Goal: Ask a question

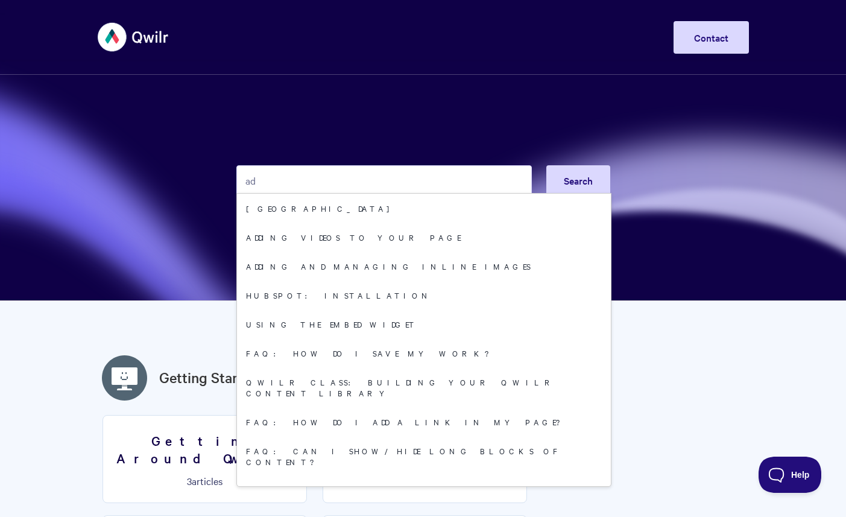
type input "a"
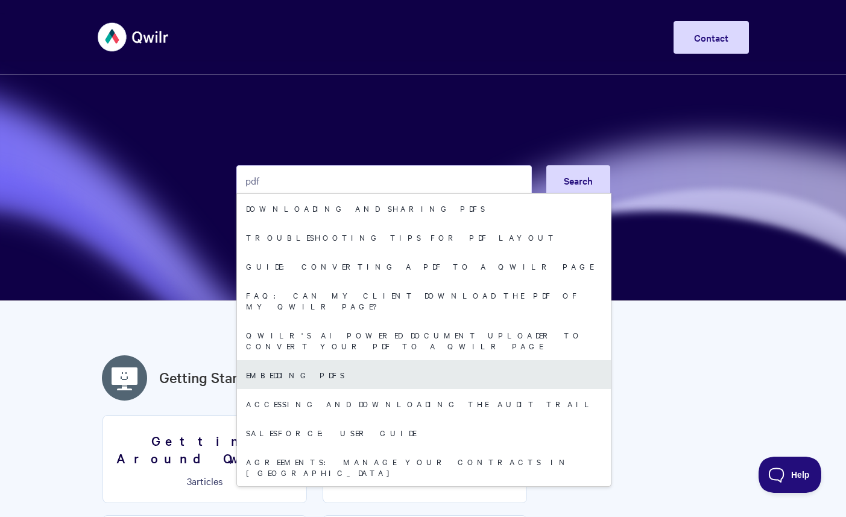
type input "pdf"
click at [435, 360] on link "Embedding PDFs" at bounding box center [424, 374] width 374 height 29
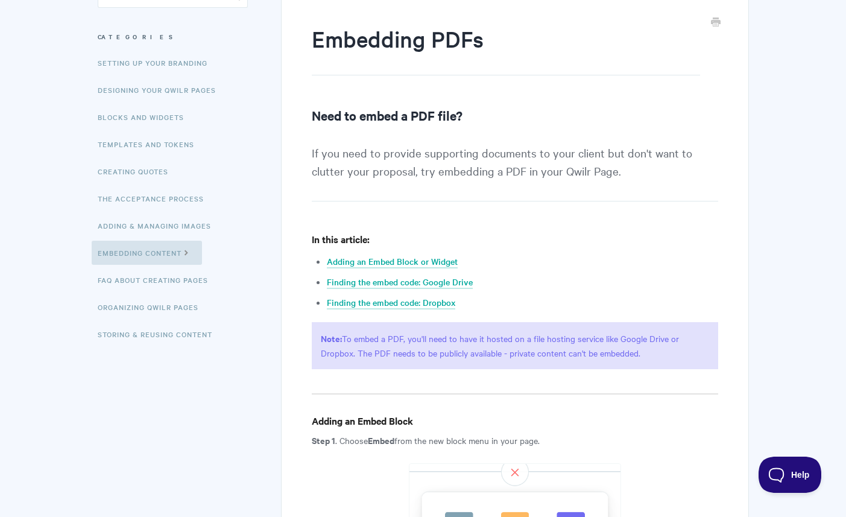
scroll to position [73, 0]
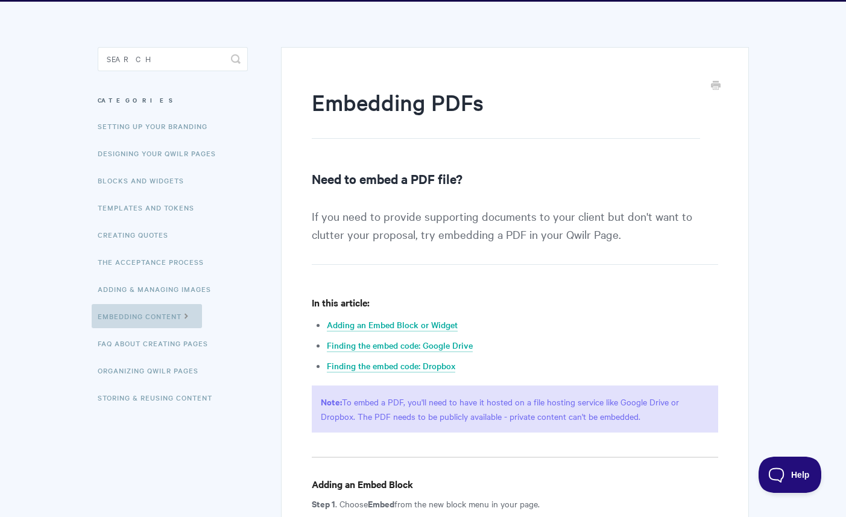
click at [155, 312] on link "Embedding Content" at bounding box center [147, 316] width 110 height 24
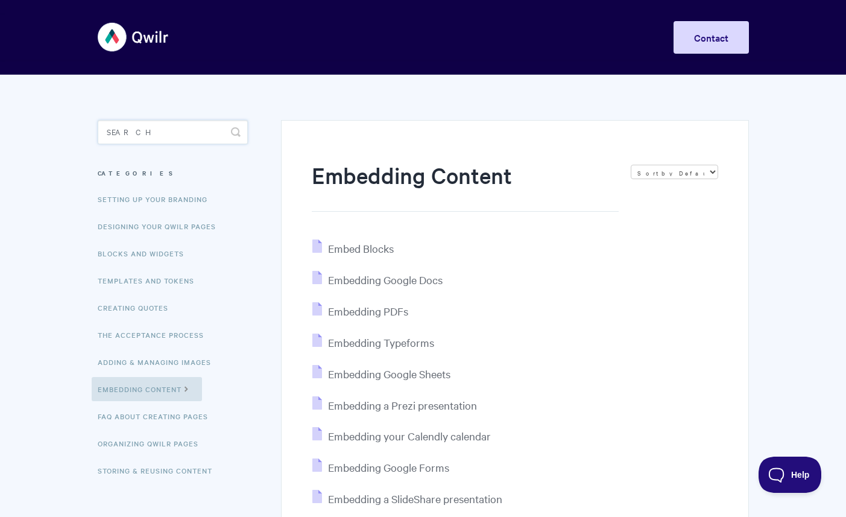
click at [139, 125] on input "Search" at bounding box center [173, 132] width 150 height 24
type input "ppt"
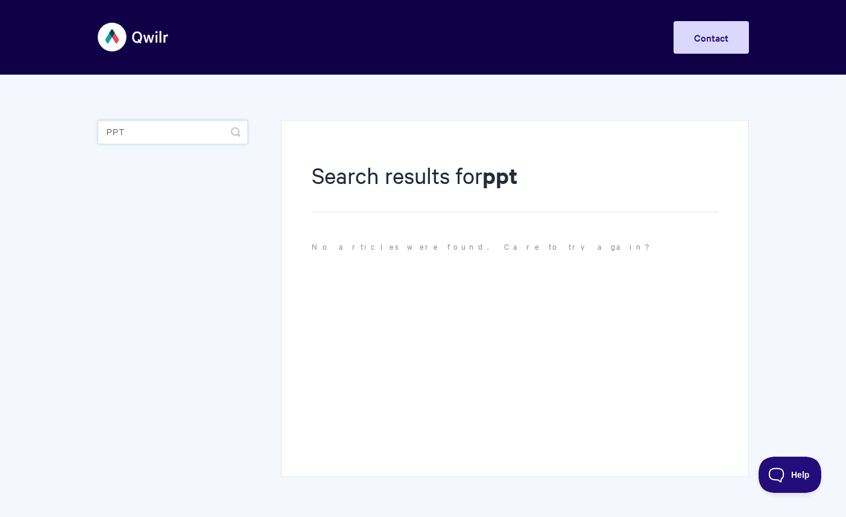
click at [183, 138] on input "ppt" at bounding box center [173, 132] width 150 height 24
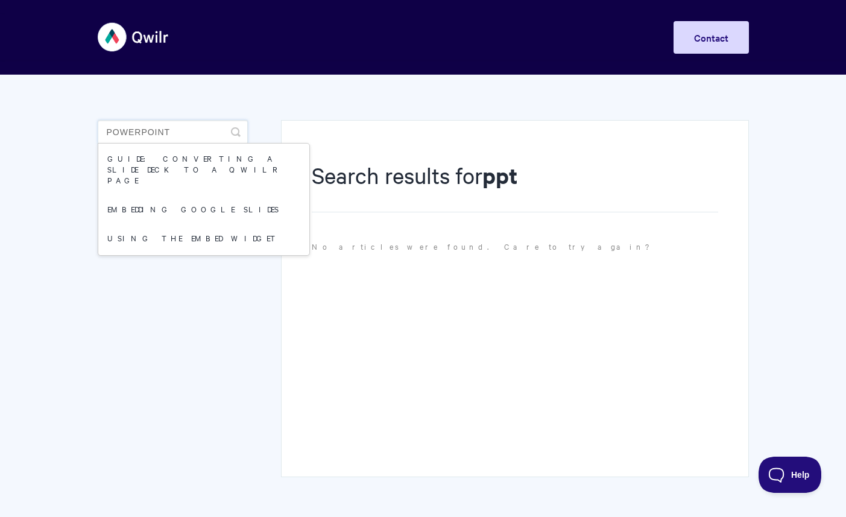
type input "powerpoint"
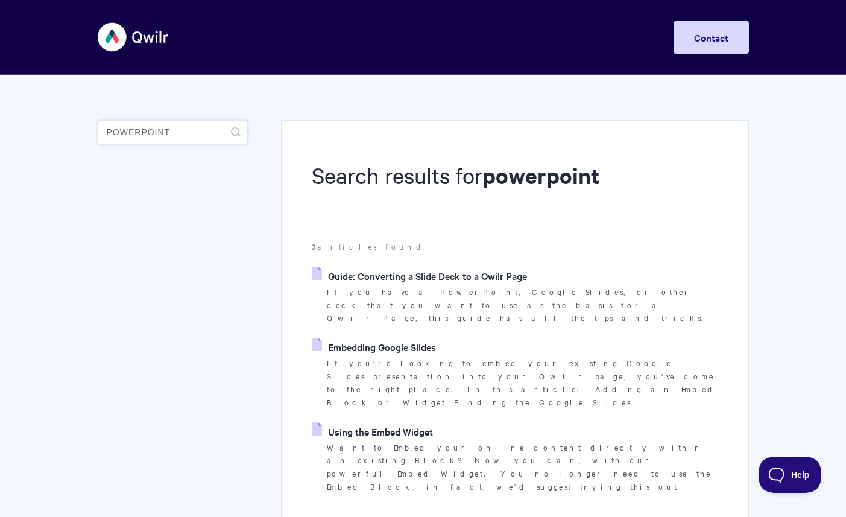
click at [177, 132] on input "powerpoint" at bounding box center [173, 132] width 150 height 24
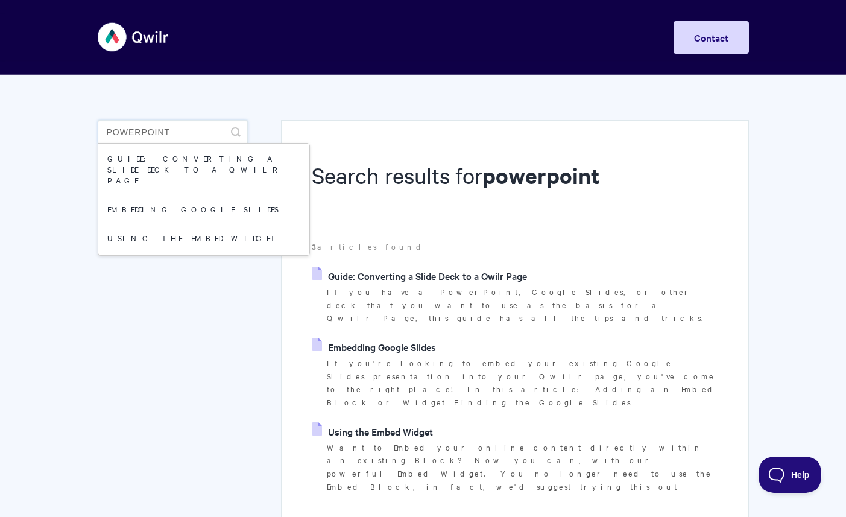
click at [177, 132] on input "powerpoint" at bounding box center [173, 132] width 150 height 24
type input "content"
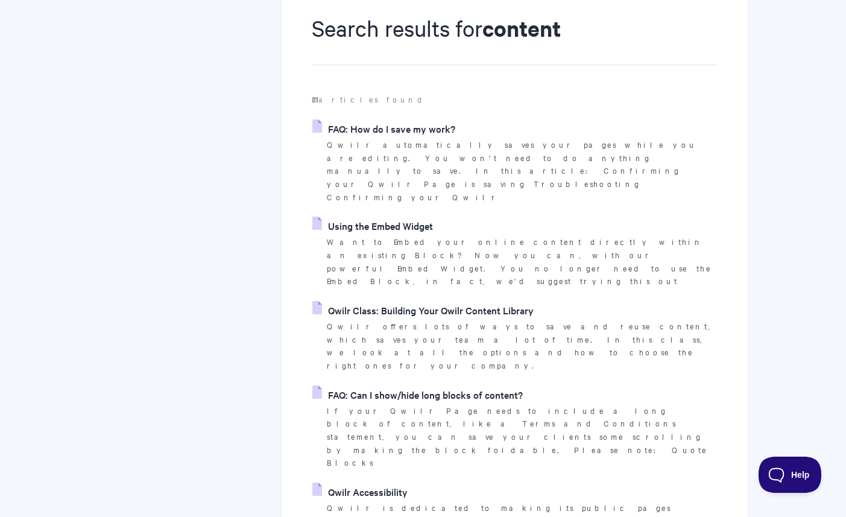
scroll to position [148, 0]
click at [490, 300] on link "Qwilr Class: Building Your Qwilr Content Library" at bounding box center [422, 309] width 221 height 18
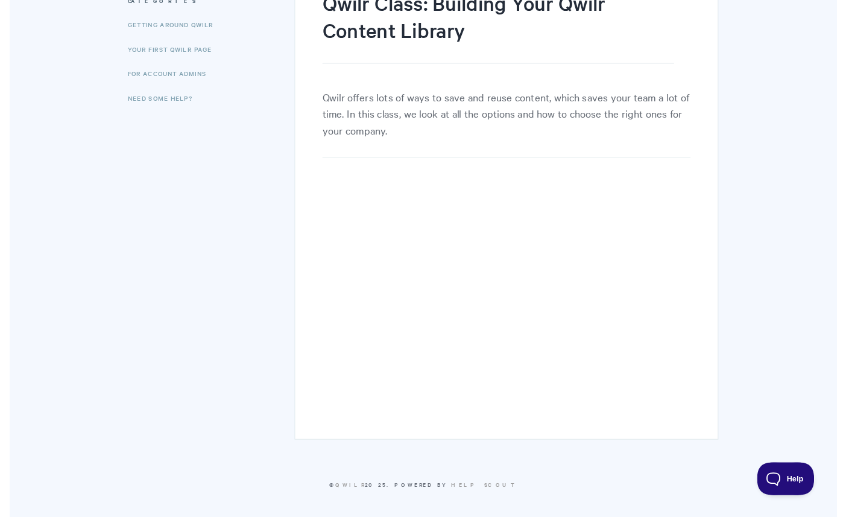
scroll to position [226, 0]
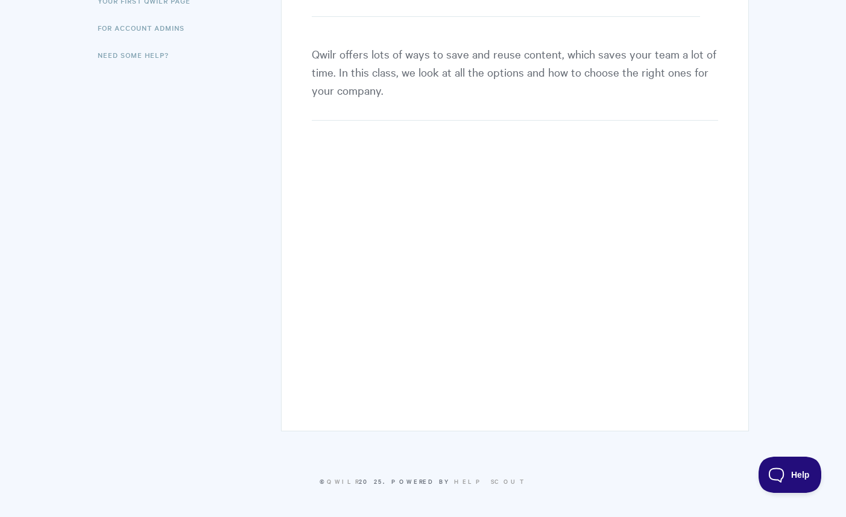
click at [122, 165] on div "Qwilr Class: Building Your Qwilr Content Library Qwilr offers lots of ways to s…" at bounding box center [423, 147] width 651 height 597
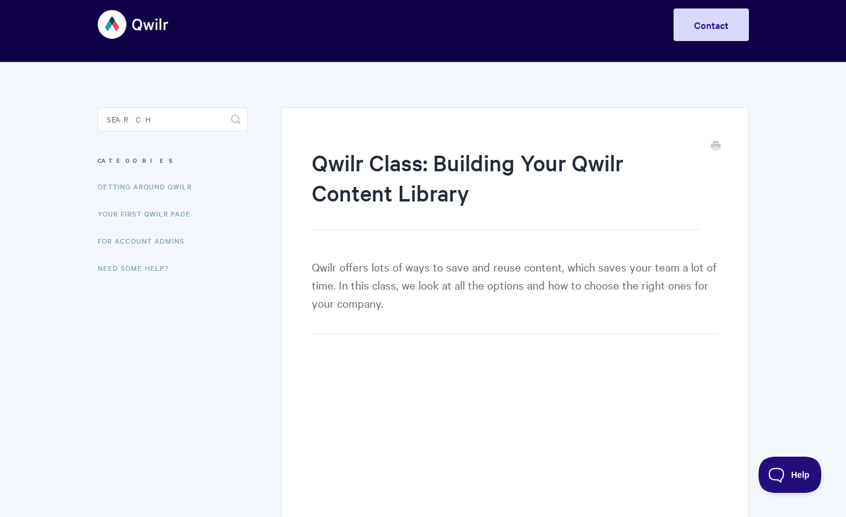
scroll to position [0, 0]
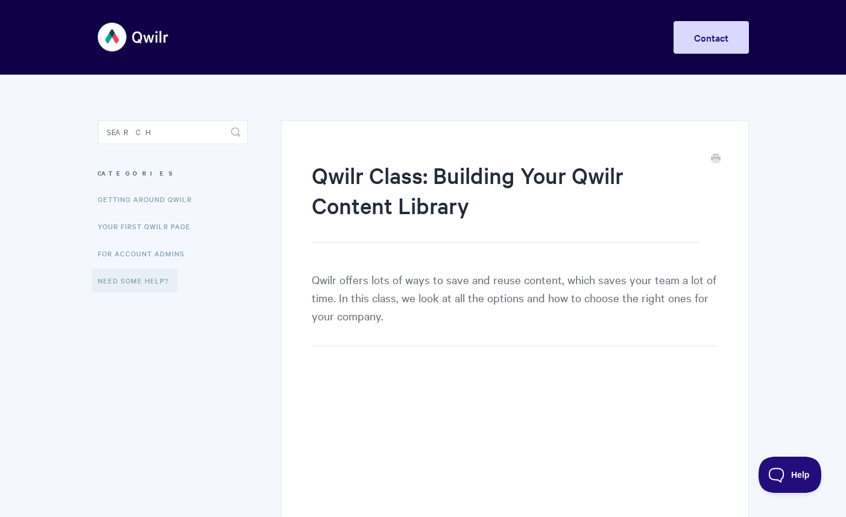
click at [142, 284] on link "Need Some Help?" at bounding box center [135, 280] width 86 height 24
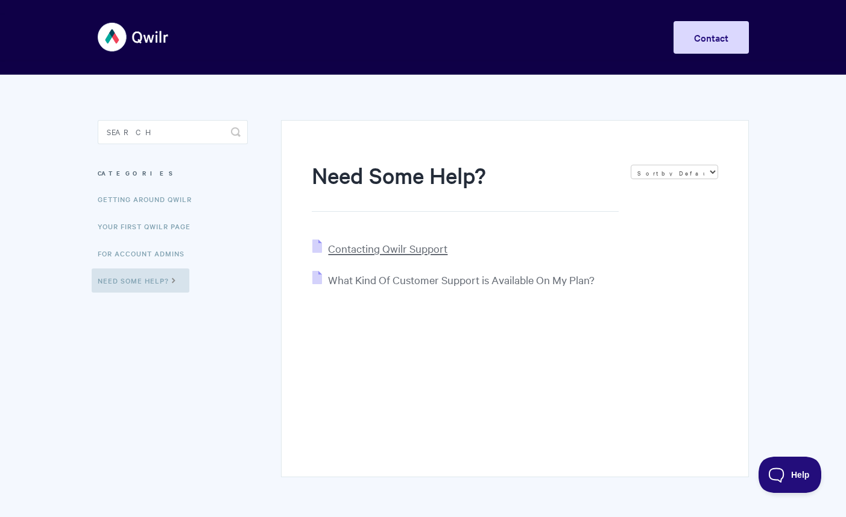
click at [400, 252] on span "Contacting Qwilr Support" at bounding box center [387, 248] width 119 height 14
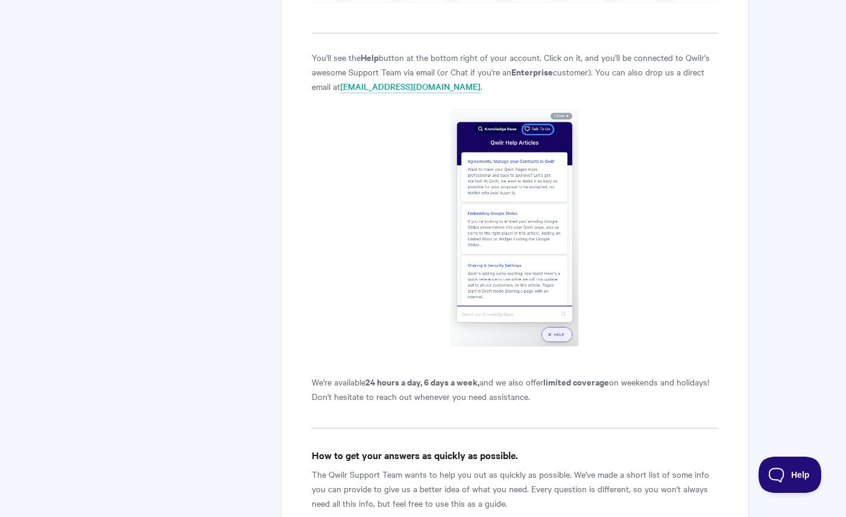
scroll to position [475, 0]
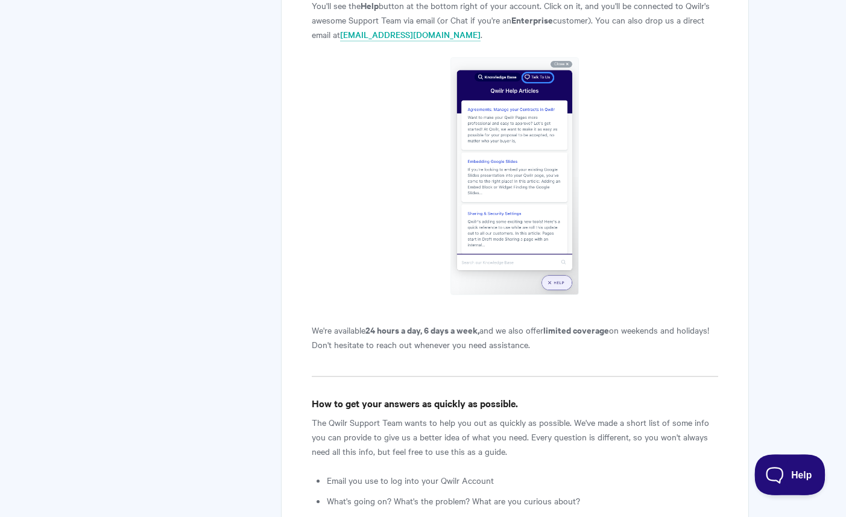
click at [779, 469] on span "Help" at bounding box center [786, 472] width 63 height 8
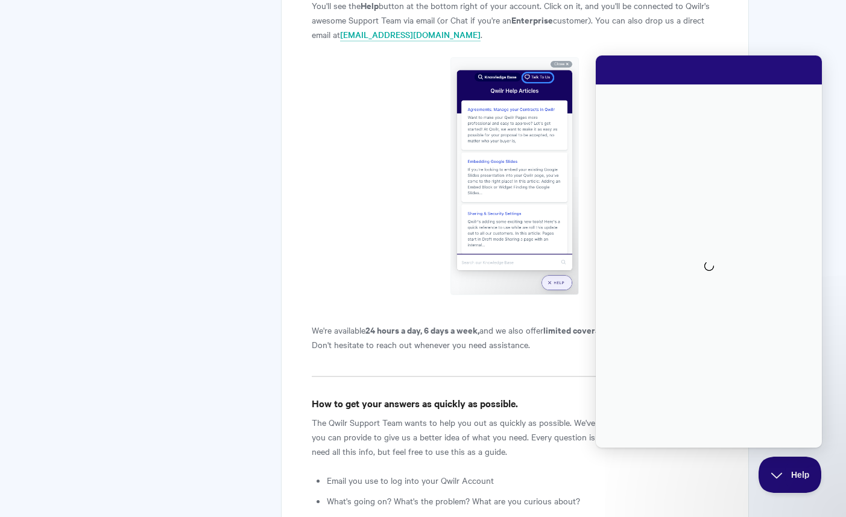
scroll to position [0, 0]
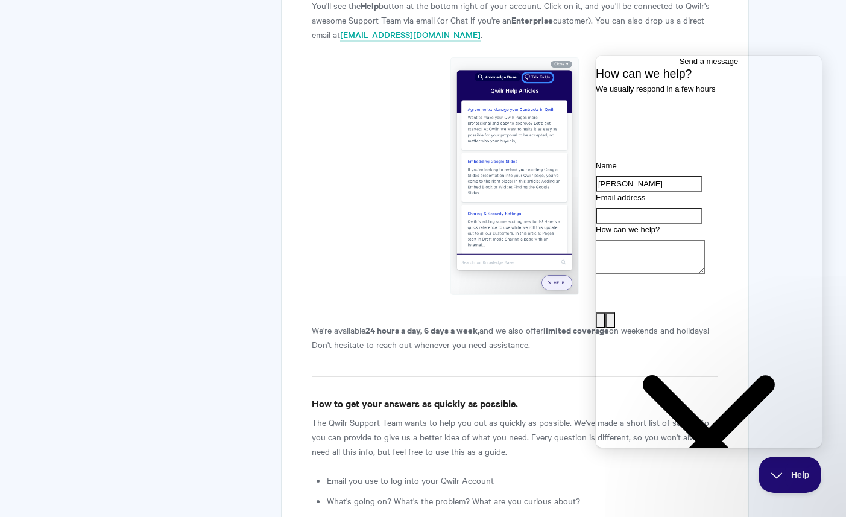
type input "Matt"
type input "matt@trueloyal.com"
click at [681, 274] on textarea "How can we help?" at bounding box center [650, 257] width 109 height 34
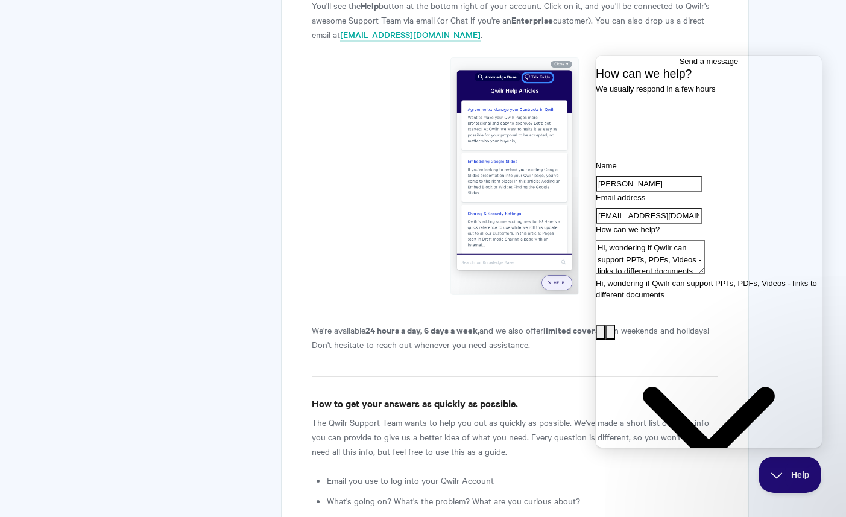
type textarea "Hi, wondering if Qwilr can support PPTs, PDFs, Videos - links to different docu…"
